Goal: Transaction & Acquisition: Book appointment/travel/reservation

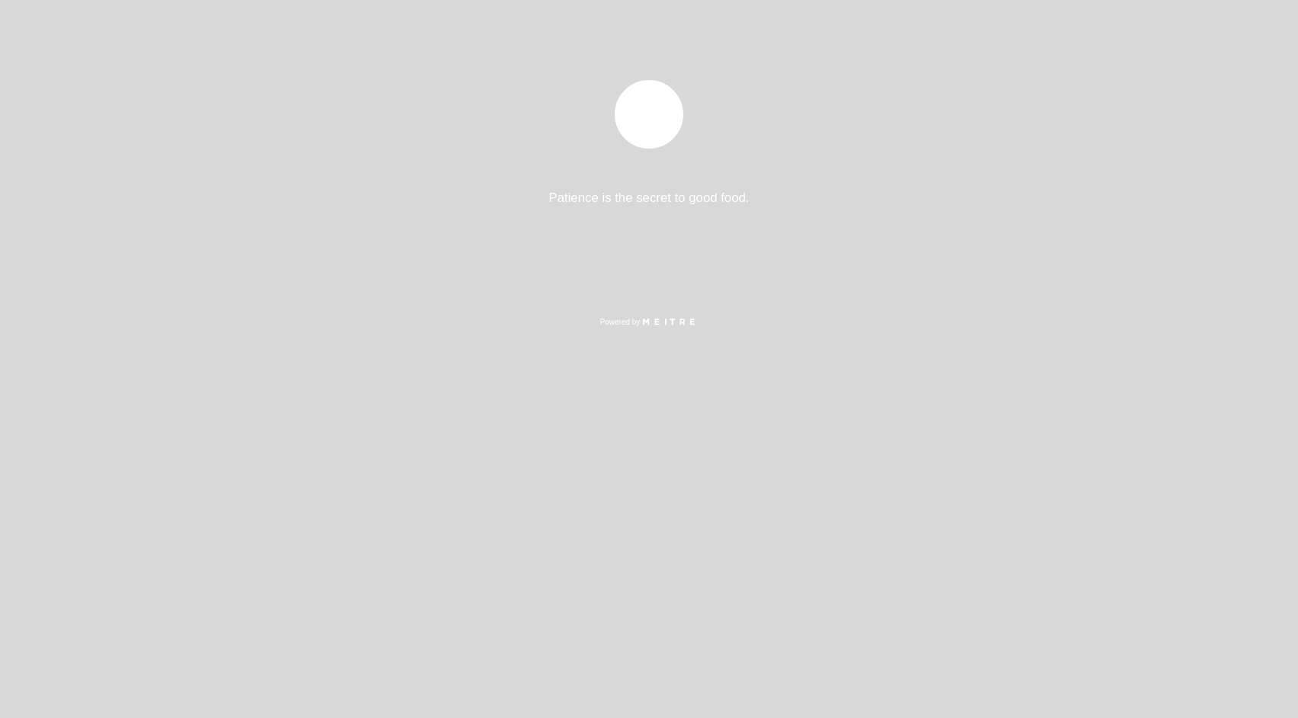
select select "es"
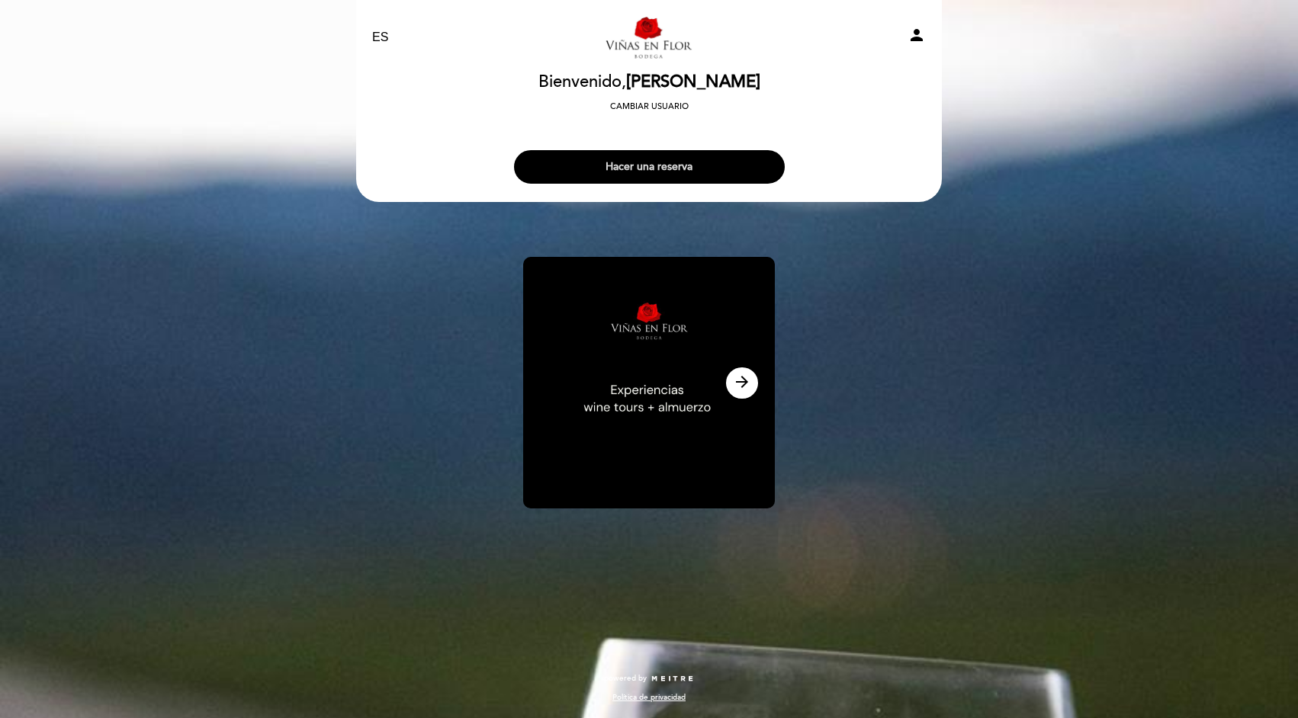
click at [676, 157] on button "Hacer una reserva" at bounding box center [649, 167] width 271 height 34
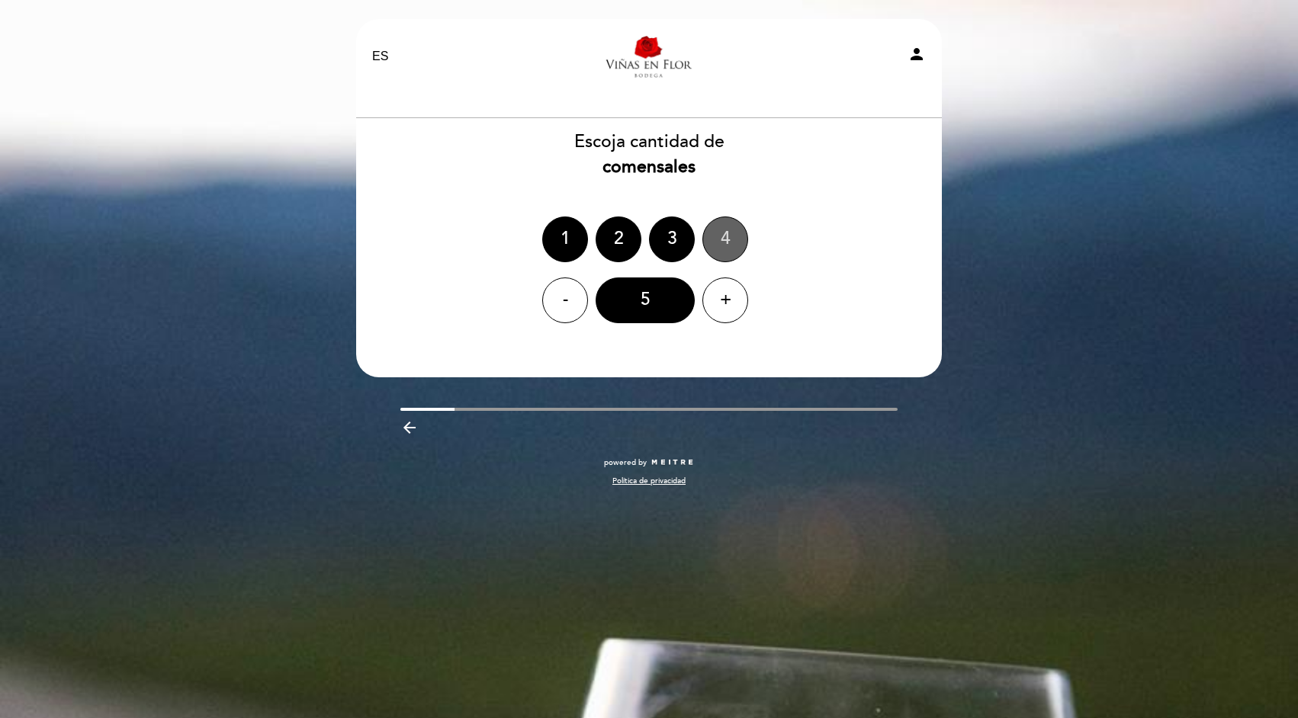
click at [722, 224] on div "4" at bounding box center [725, 240] width 46 height 46
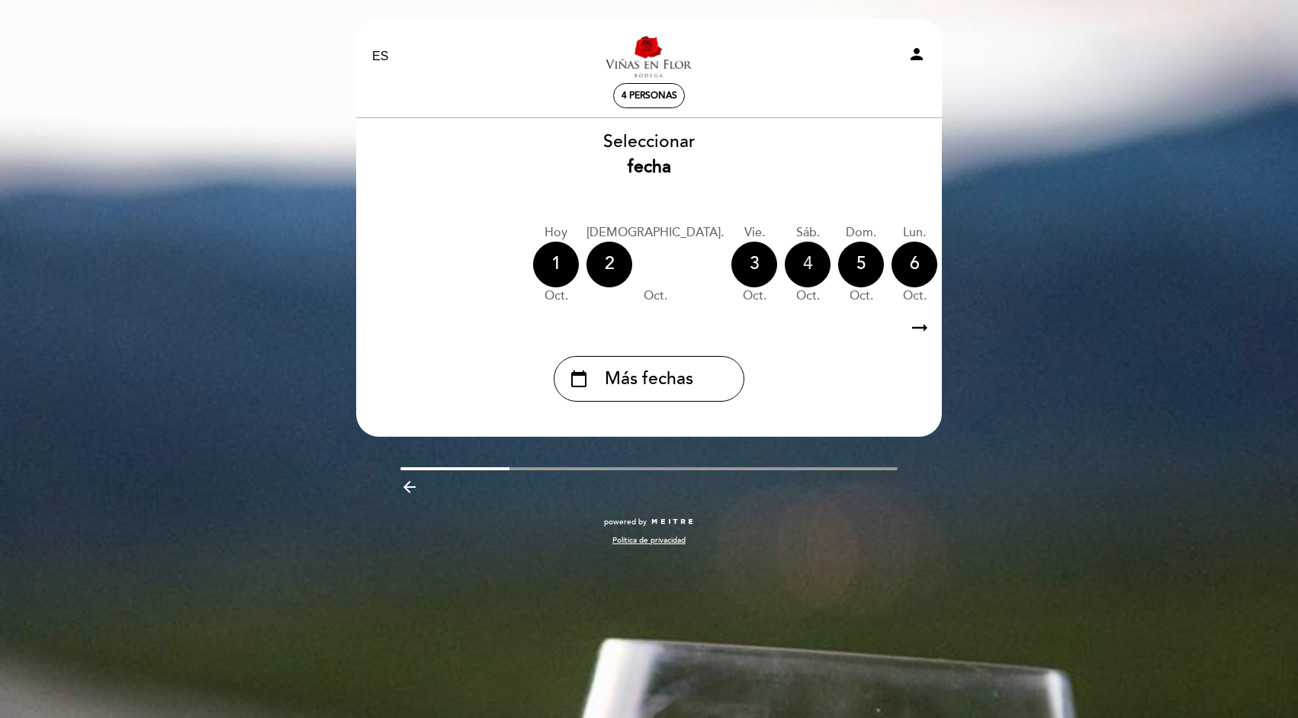
click at [785, 260] on div "4" at bounding box center [808, 265] width 46 height 46
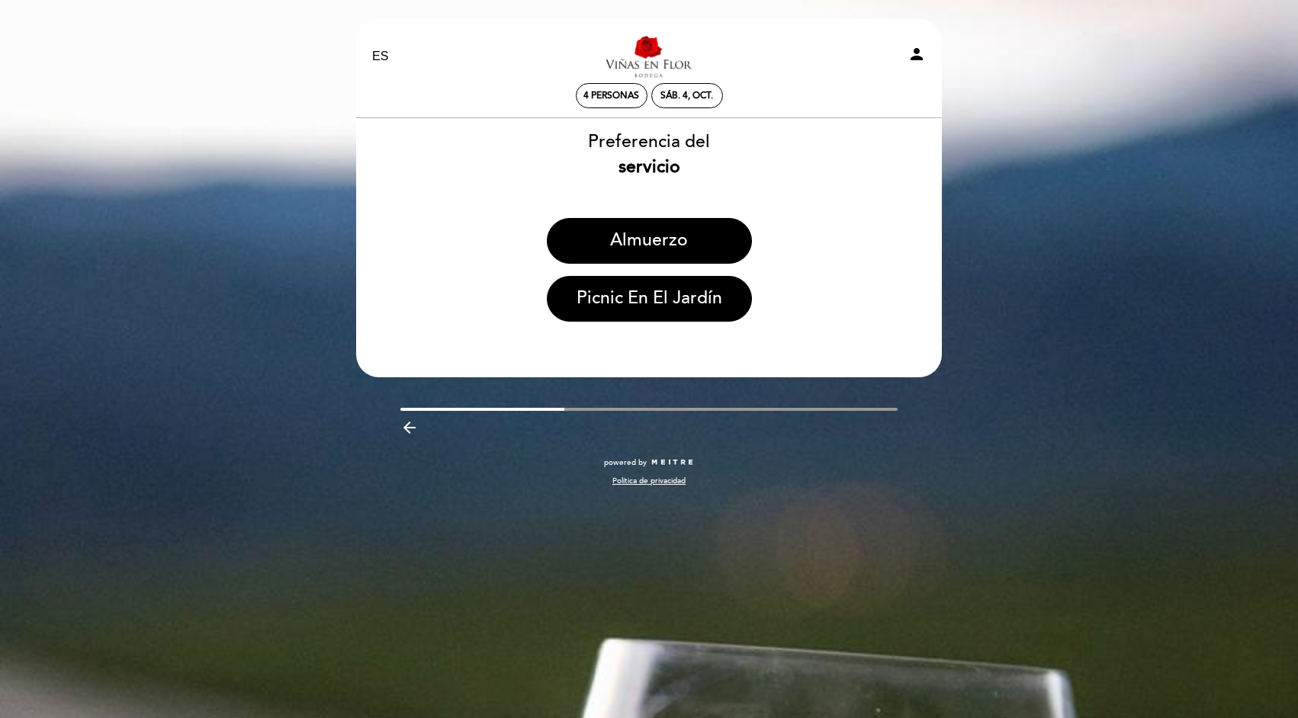
click at [645, 53] on link "Viñas en Flor - Restaurante" at bounding box center [649, 57] width 191 height 42
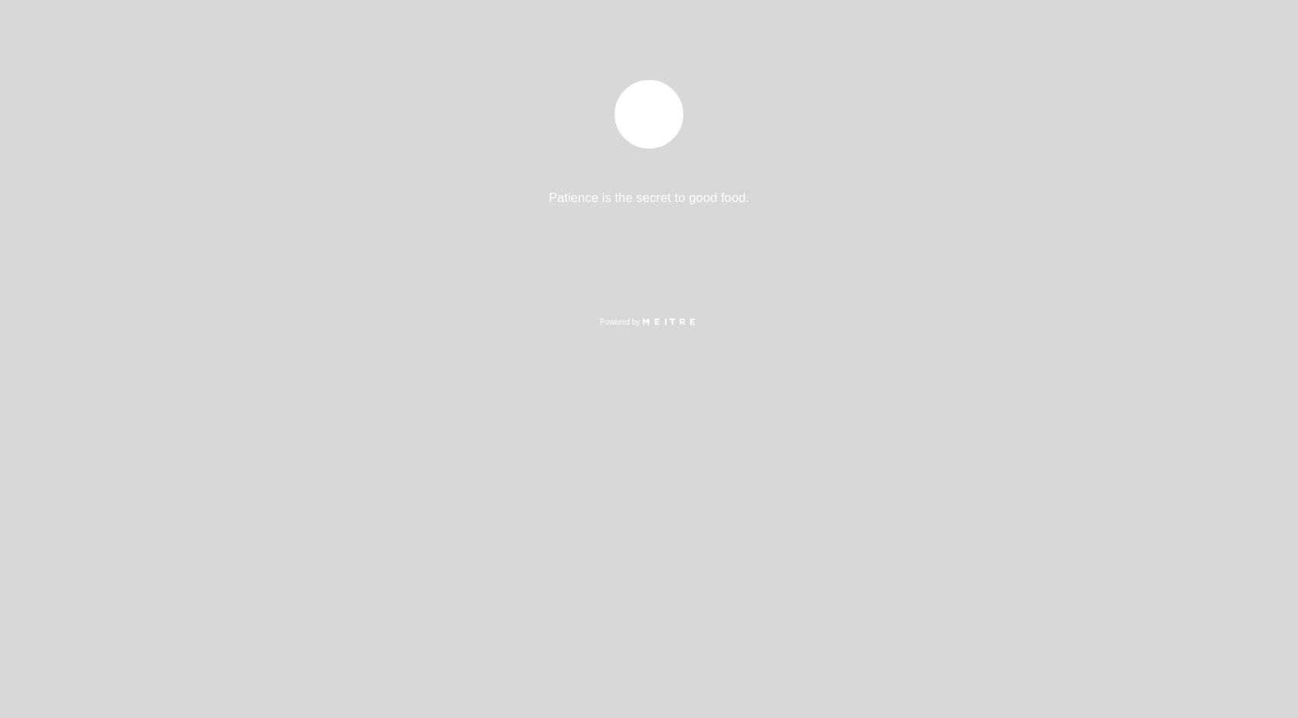
select select "es"
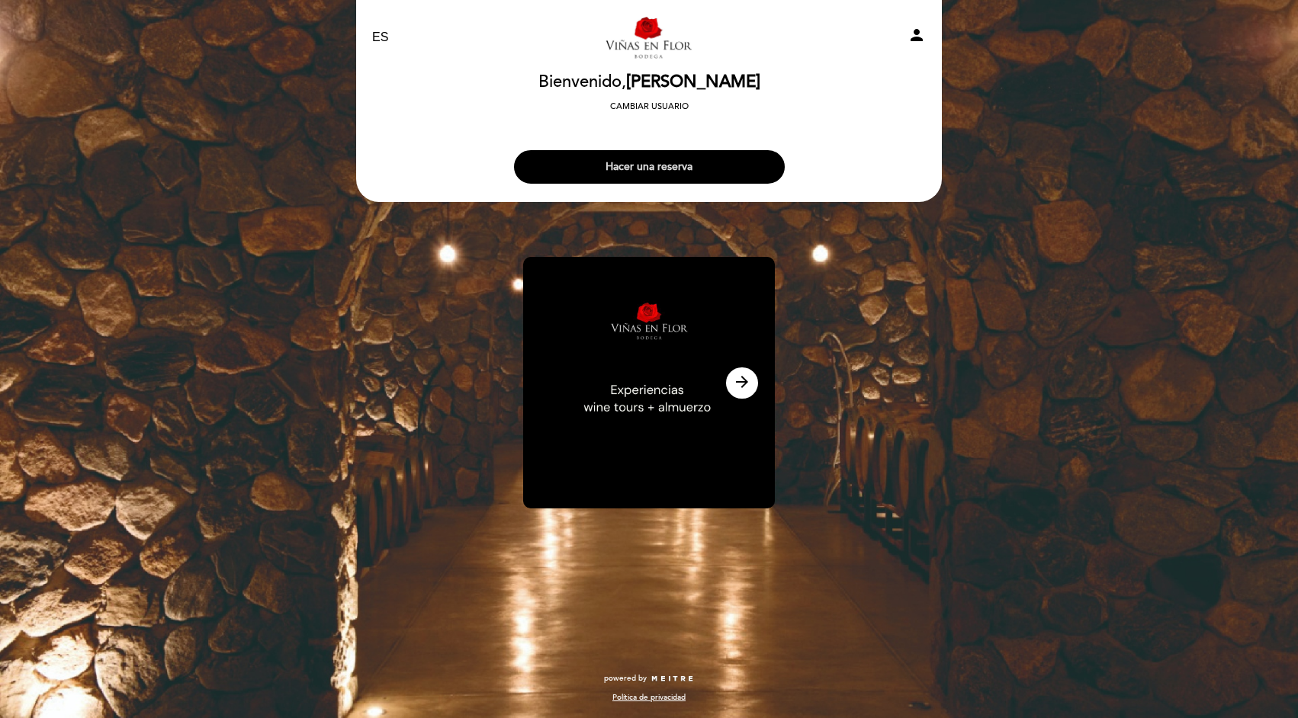
click at [670, 165] on button "Hacer una reserva" at bounding box center [649, 167] width 271 height 34
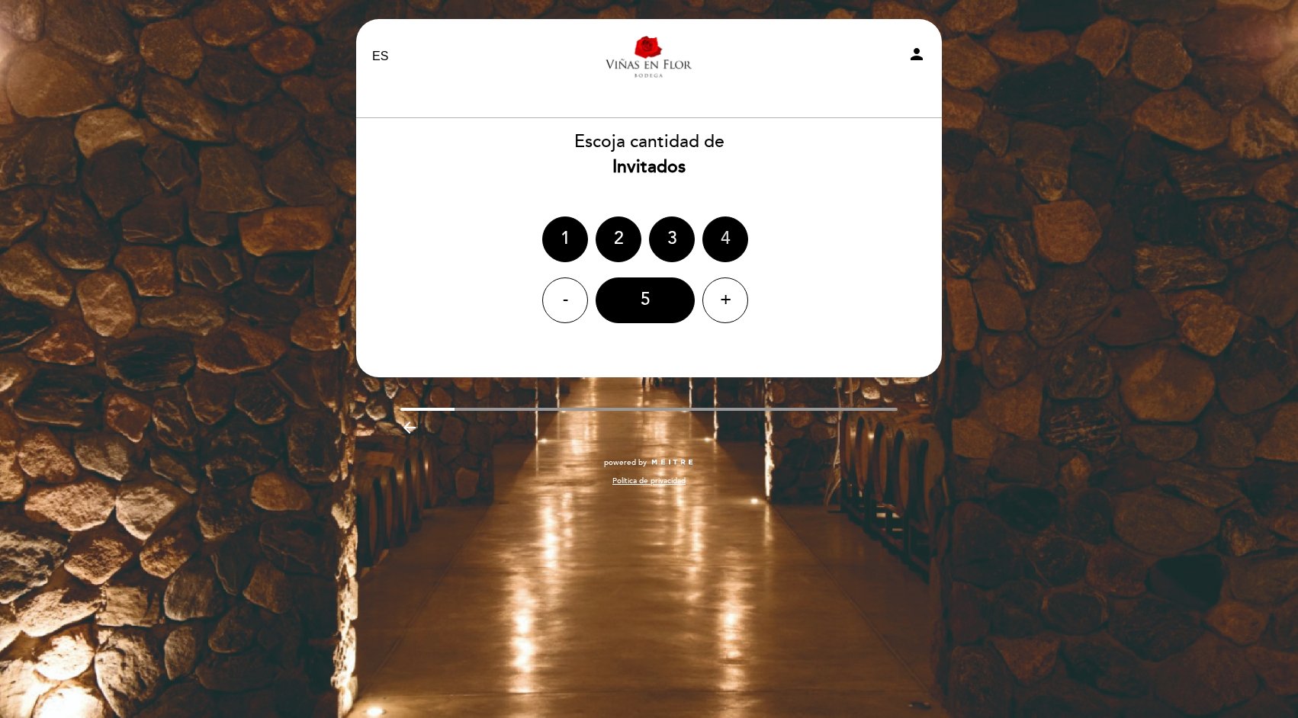
click at [704, 241] on div "4" at bounding box center [725, 240] width 46 height 46
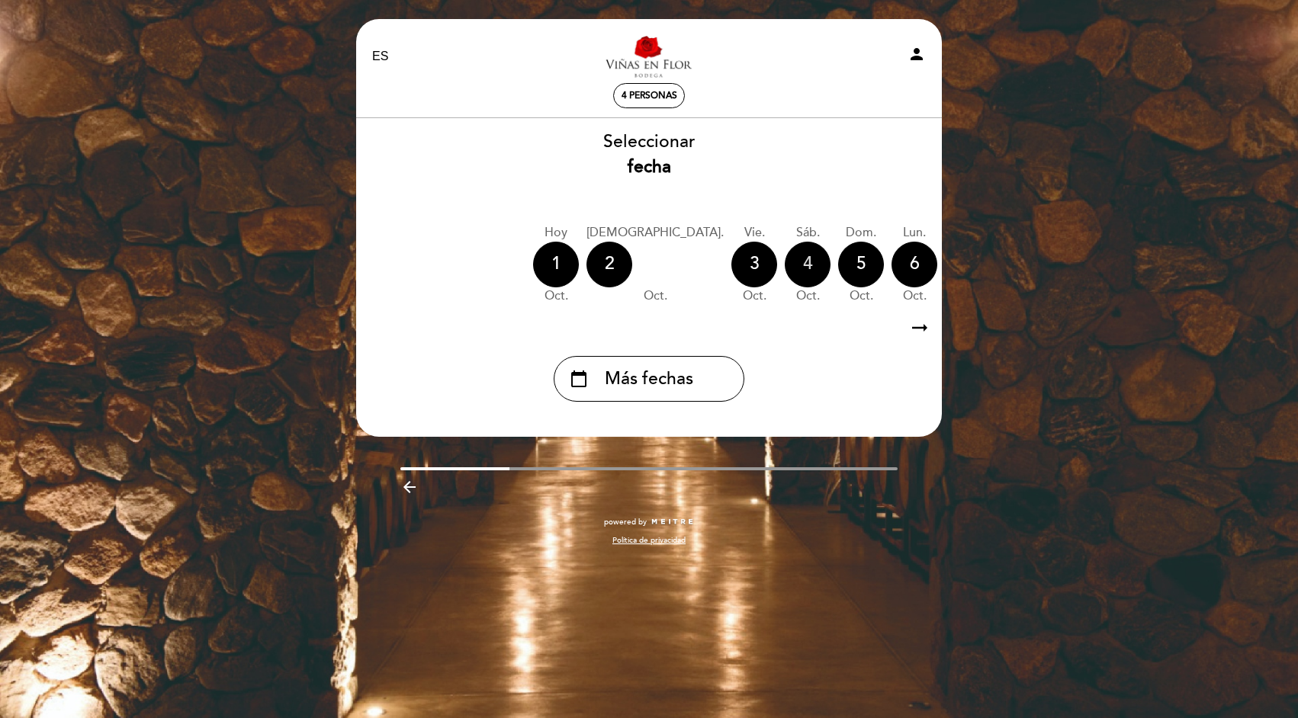
click at [785, 249] on div "4" at bounding box center [808, 265] width 46 height 46
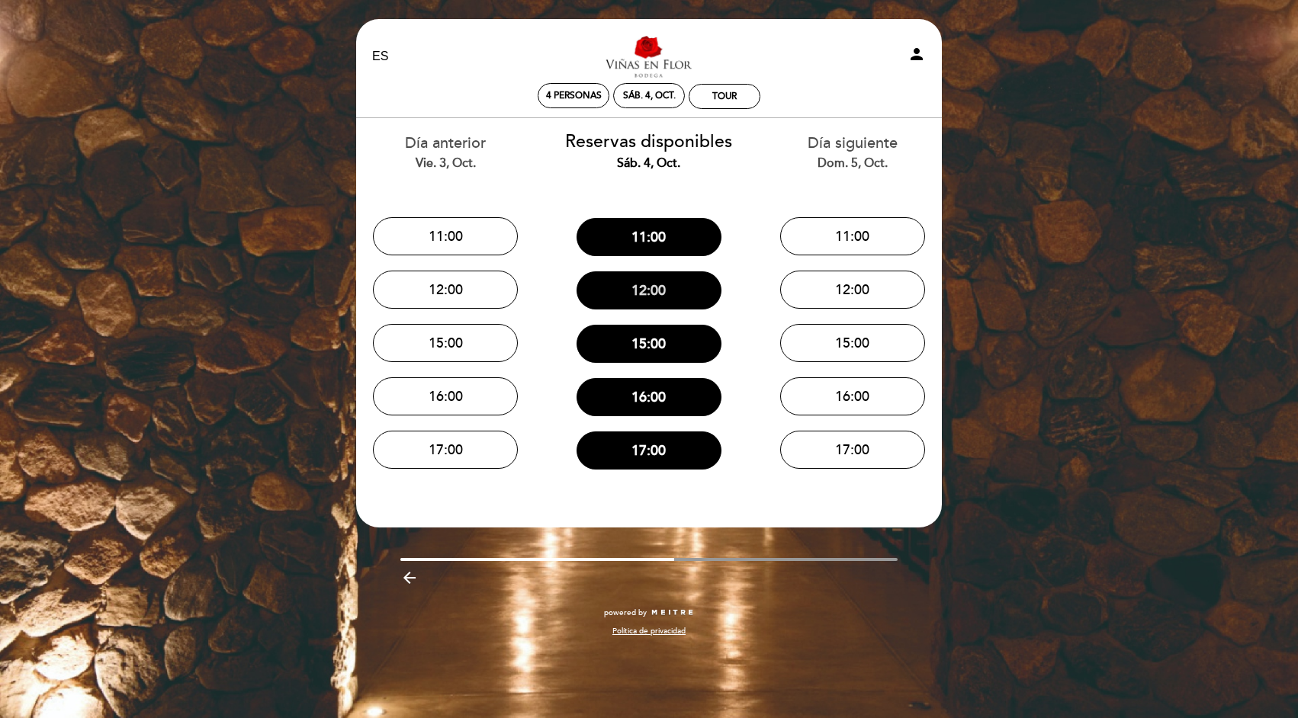
click at [679, 287] on button "12:00" at bounding box center [648, 290] width 145 height 38
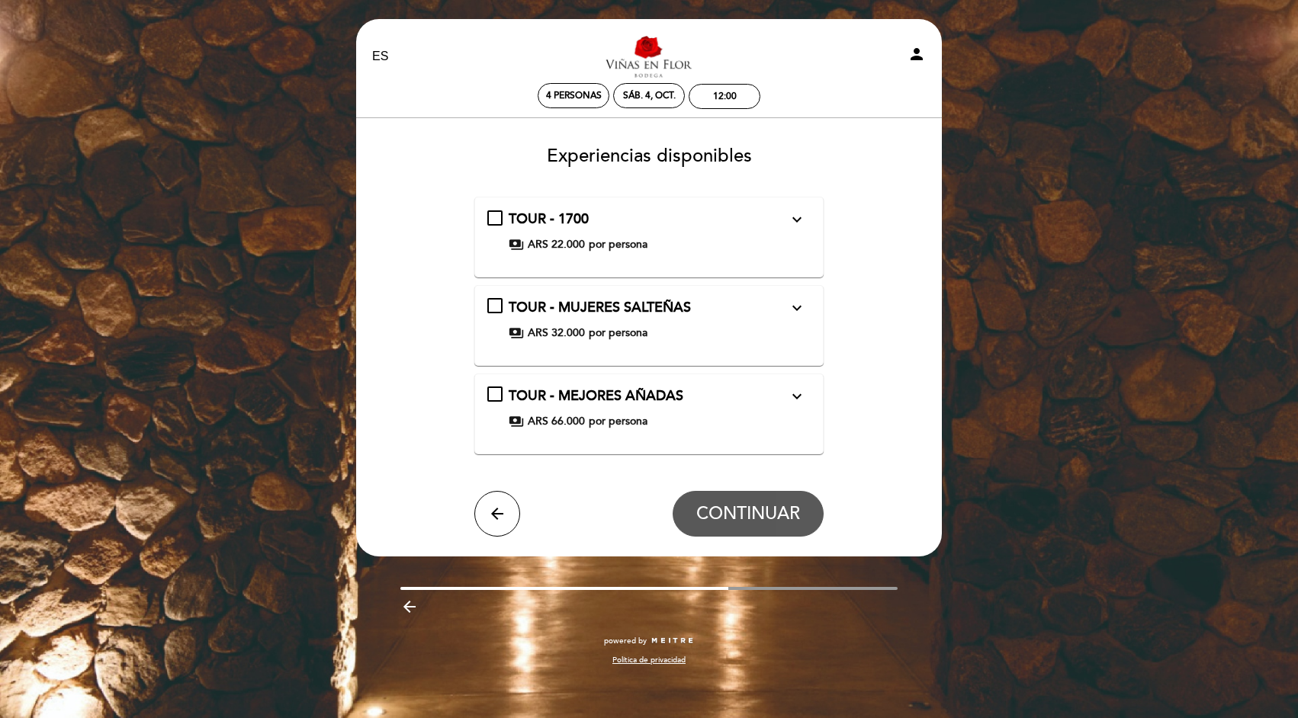
click at [535, 249] on span "ARS 22.000" at bounding box center [556, 244] width 57 height 15
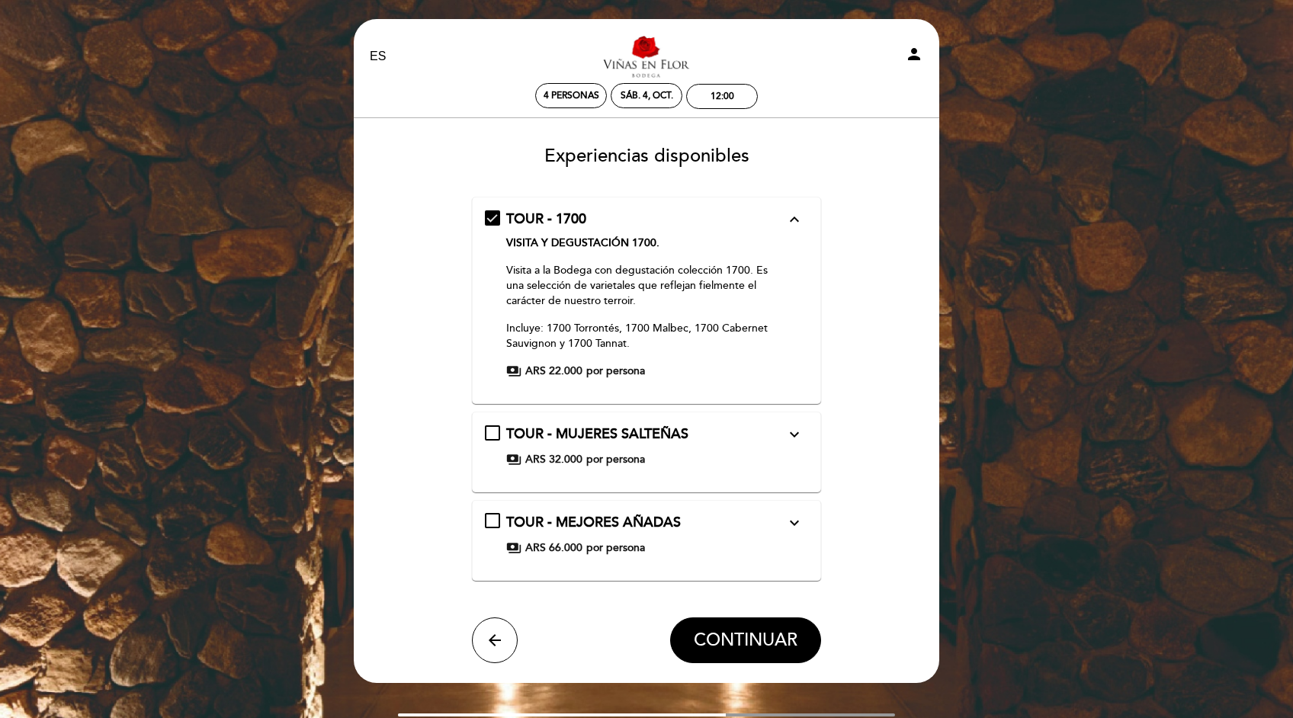
click at [535, 249] on p "VISITA Y DEGUSTACIÓN 1700." at bounding box center [646, 243] width 280 height 15
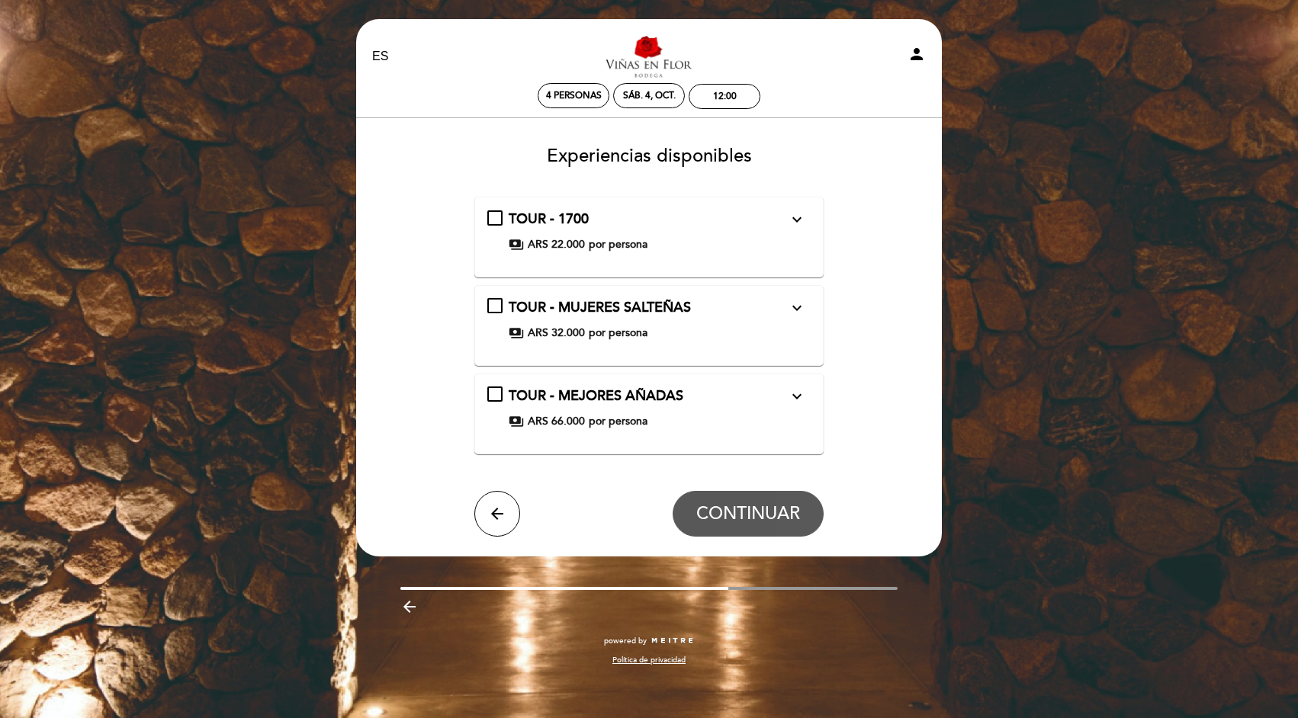
click at [602, 247] on span "por persona" at bounding box center [618, 244] width 59 height 15
